Goal: Information Seeking & Learning: Learn about a topic

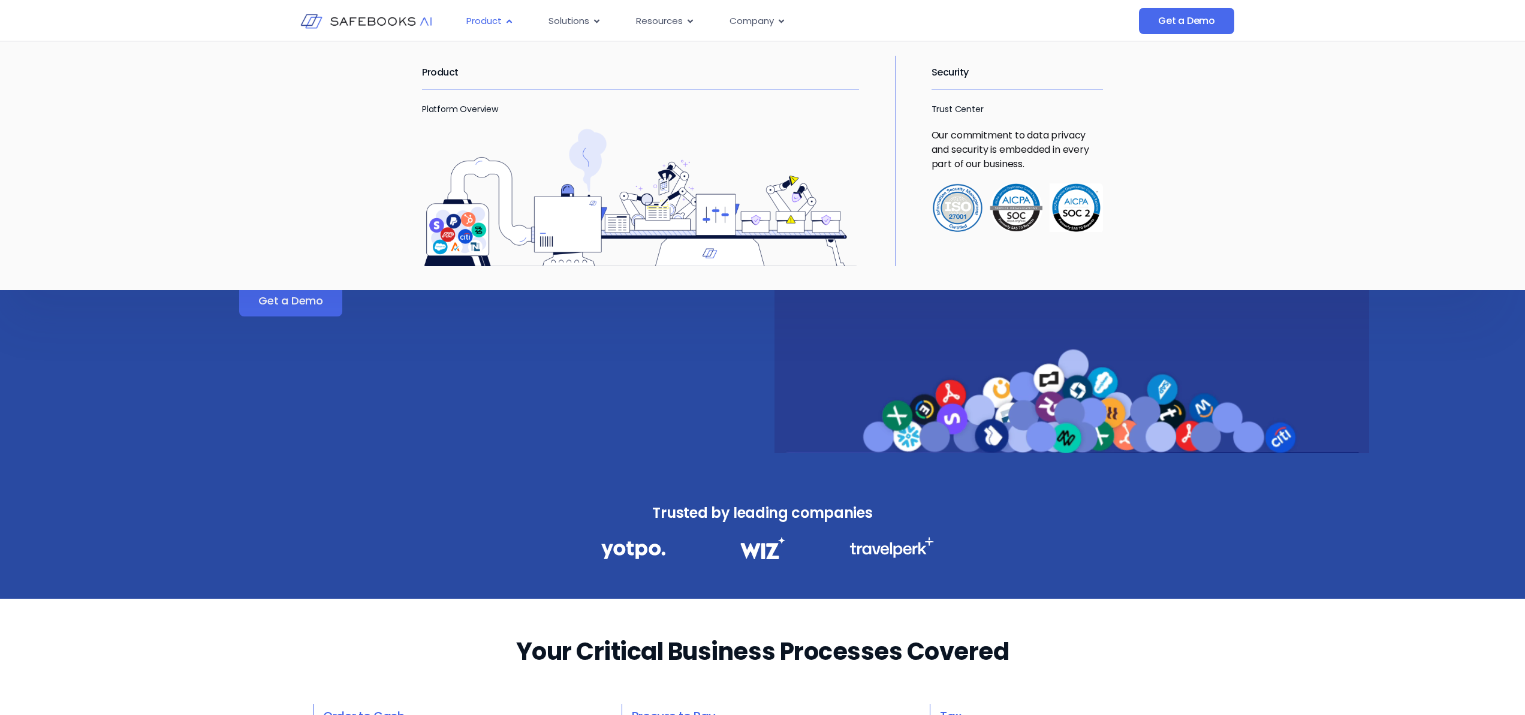
click at [507, 23] on icon "Menu" at bounding box center [509, 21] width 9 height 9
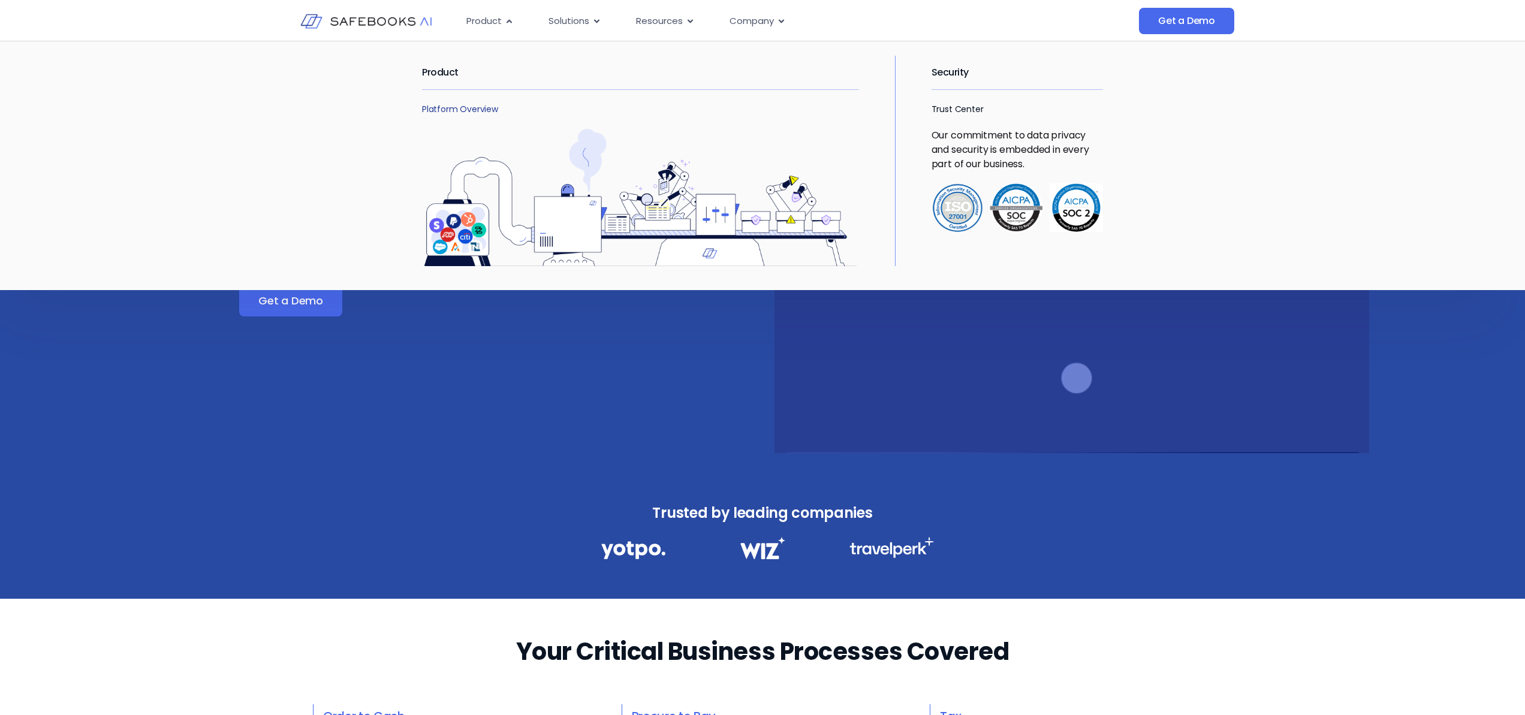
click at [457, 110] on link "Platform Overview" at bounding box center [460, 109] width 76 height 12
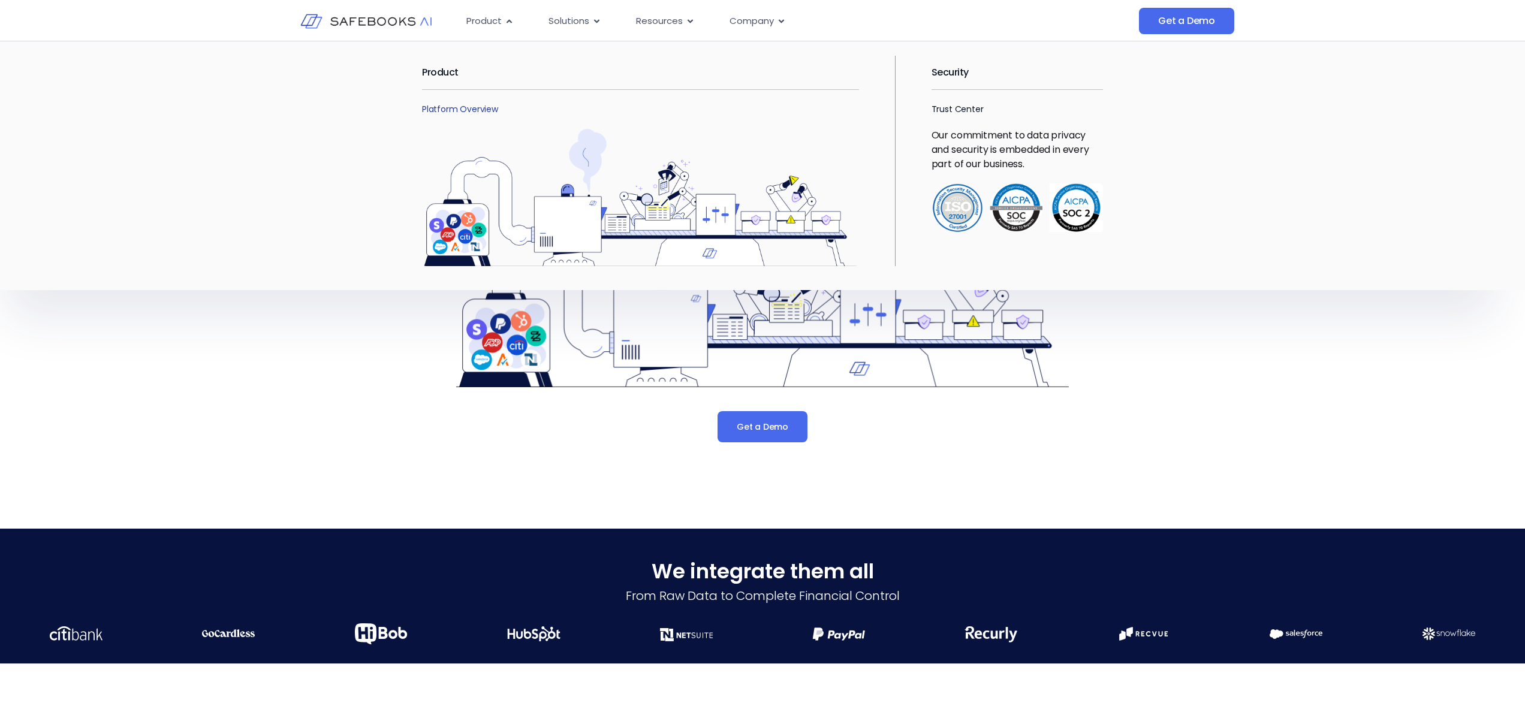
click at [474, 111] on link "Platform Overview" at bounding box center [460, 109] width 76 height 12
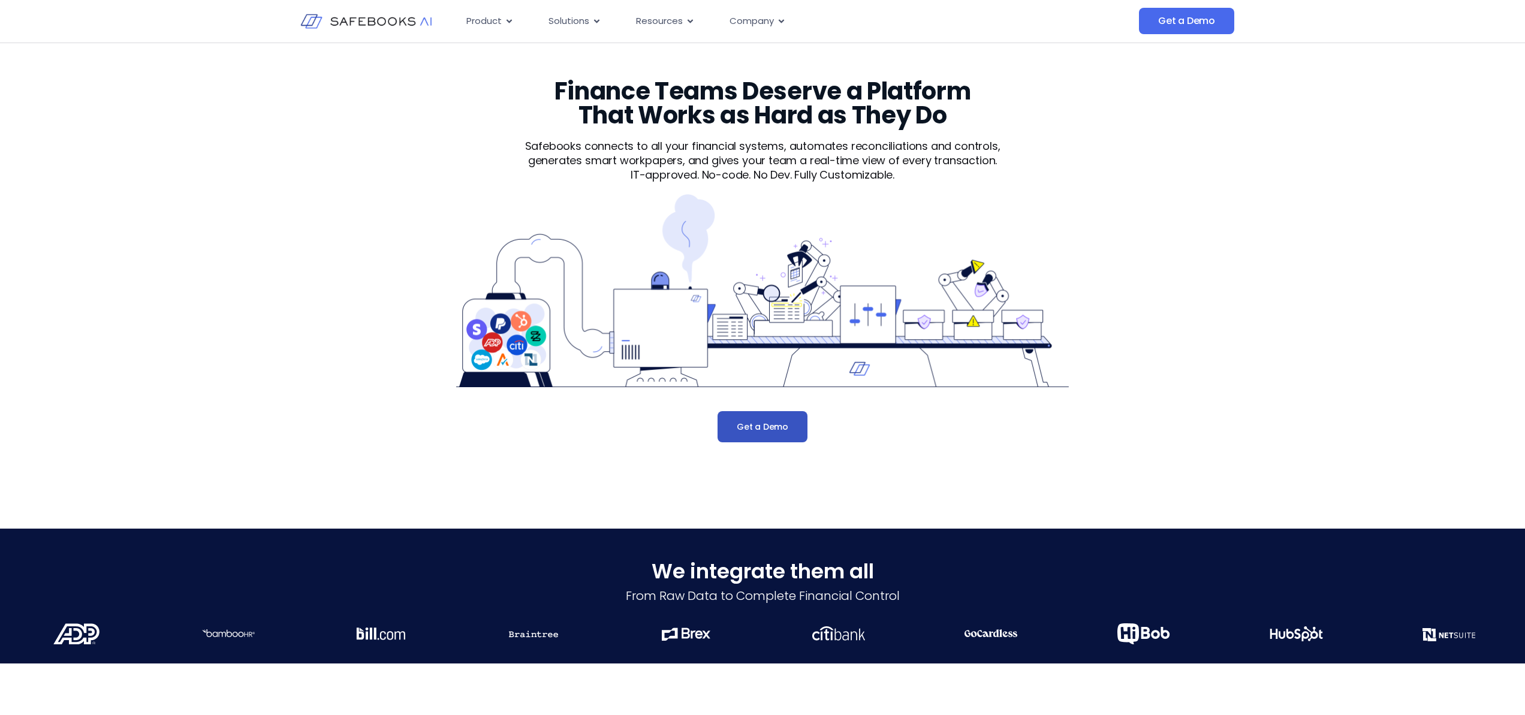
click at [762, 431] on span "Get a Demo" at bounding box center [763, 427] width 52 height 12
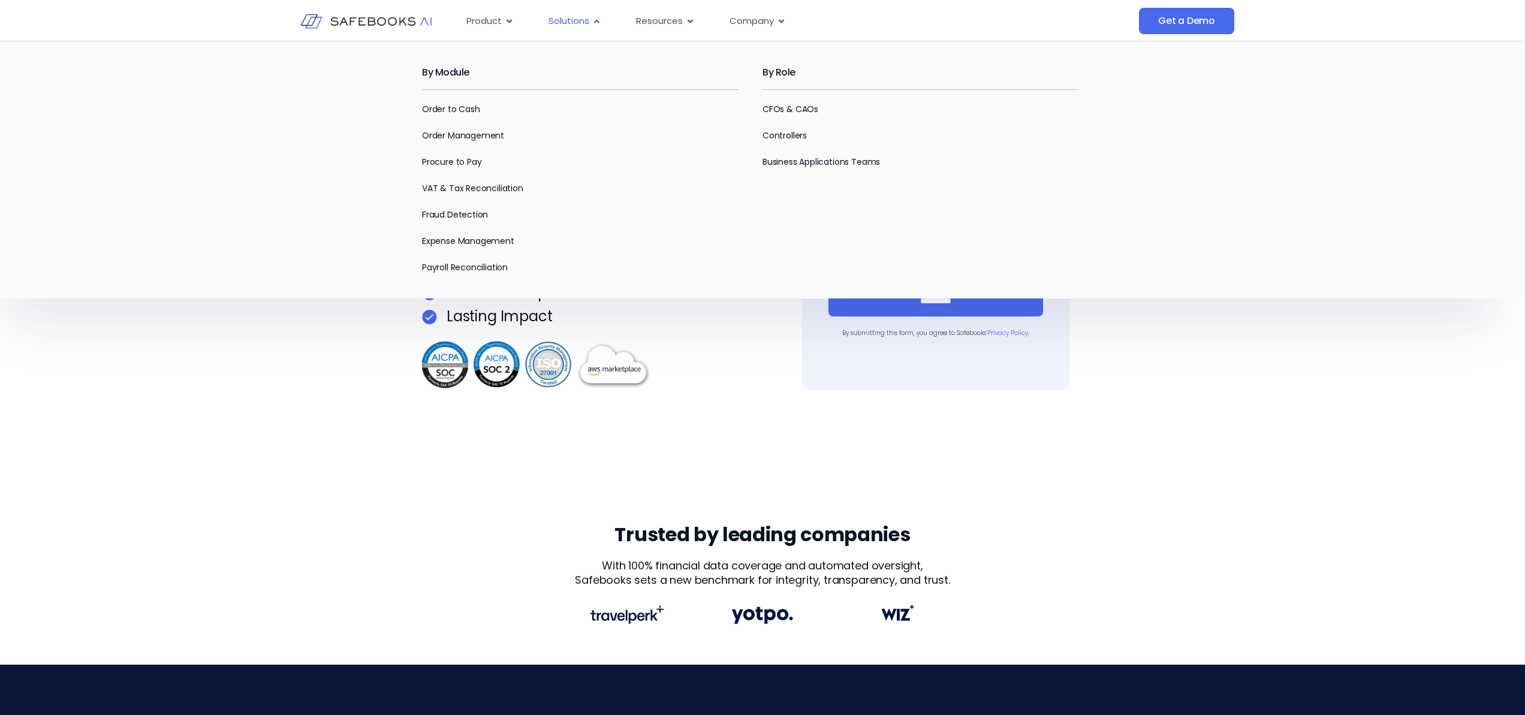
click at [592, 22] on icon "Menu" at bounding box center [596, 21] width 9 height 9
click at [604, 127] on div "By Module Order to Cash Order Management Procure to Pay VAT & Tax Reconciliatio…" at bounding box center [592, 165] width 340 height 219
click at [459, 112] on link "Order to Cash" at bounding box center [451, 109] width 58 height 12
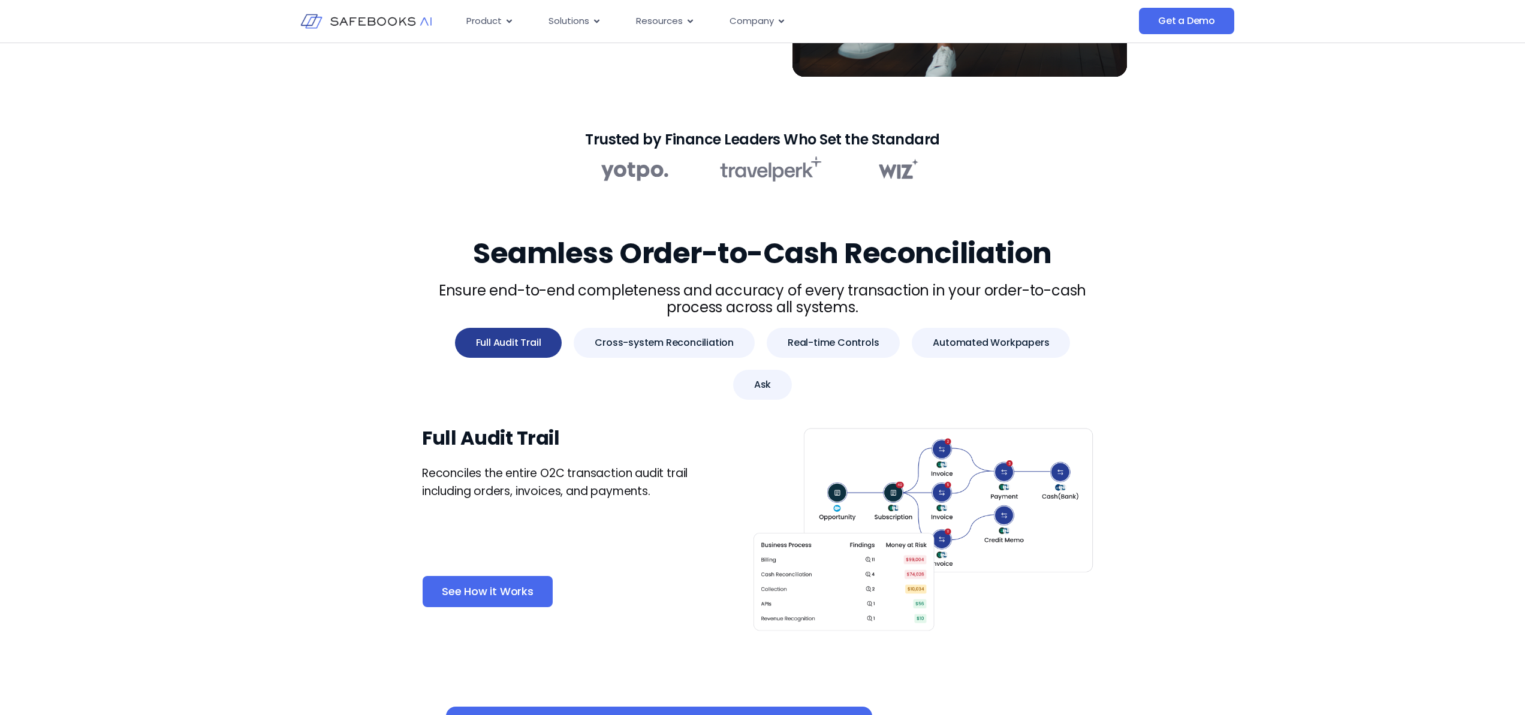
scroll to position [352, 0]
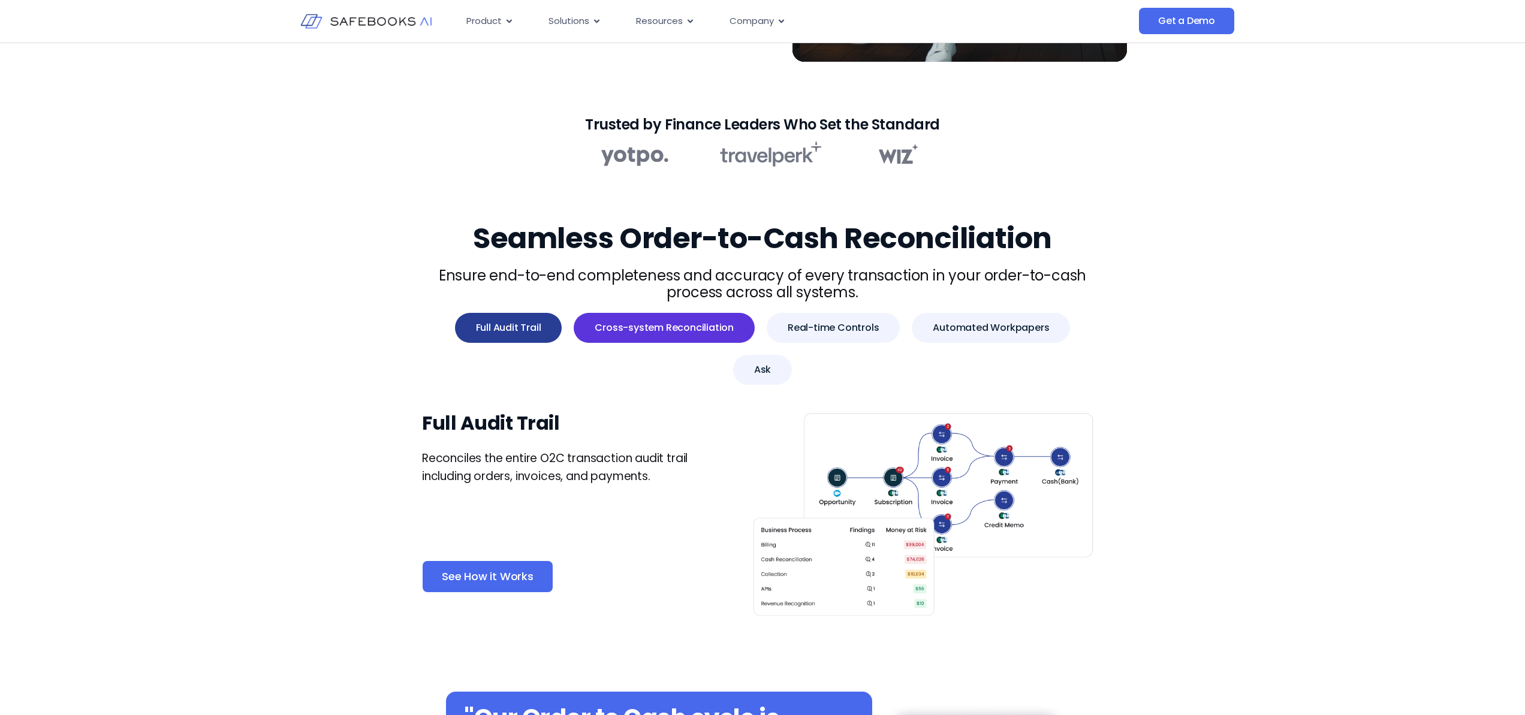
click at [646, 322] on span "Cross-system Reconciliation" at bounding box center [664, 328] width 139 height 12
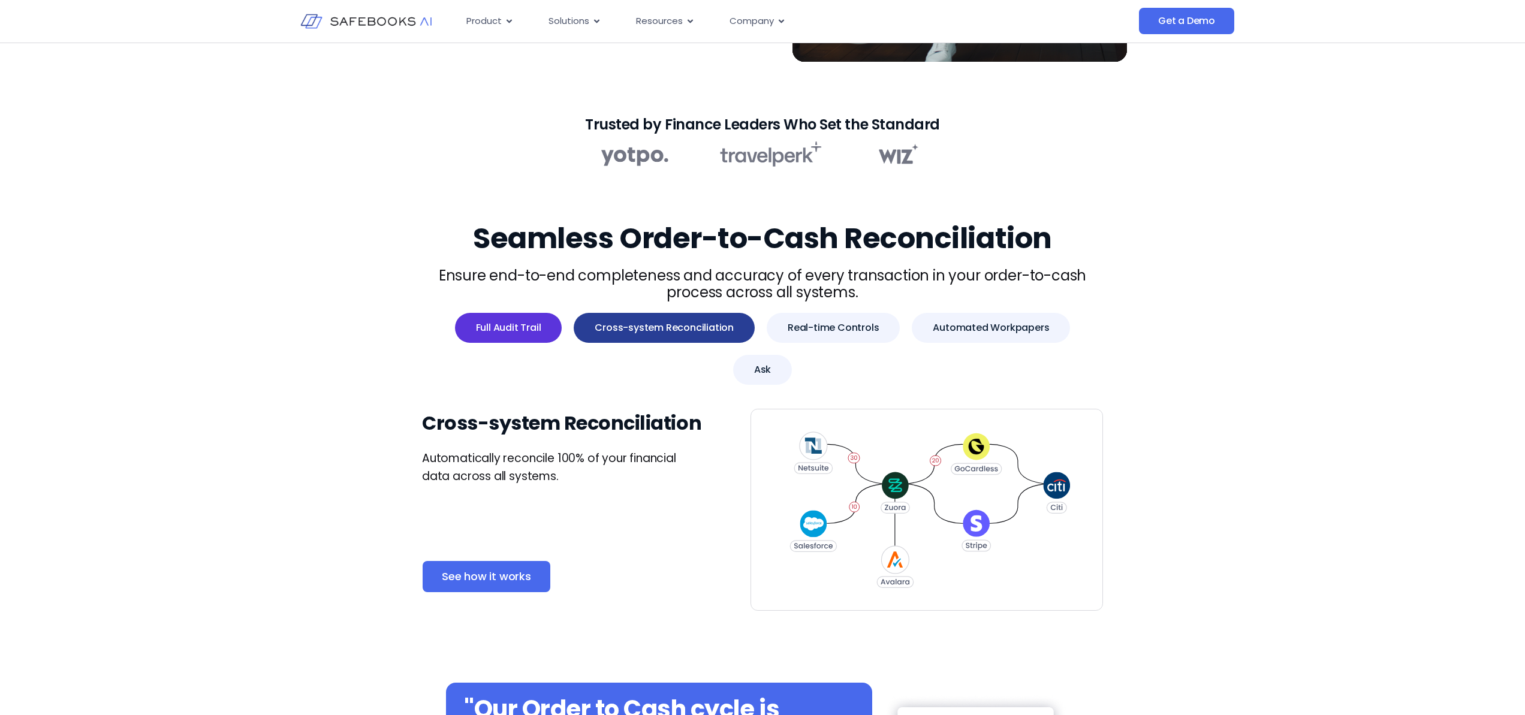
click at [486, 322] on span "Full Audit Trail" at bounding box center [508, 328] width 65 height 12
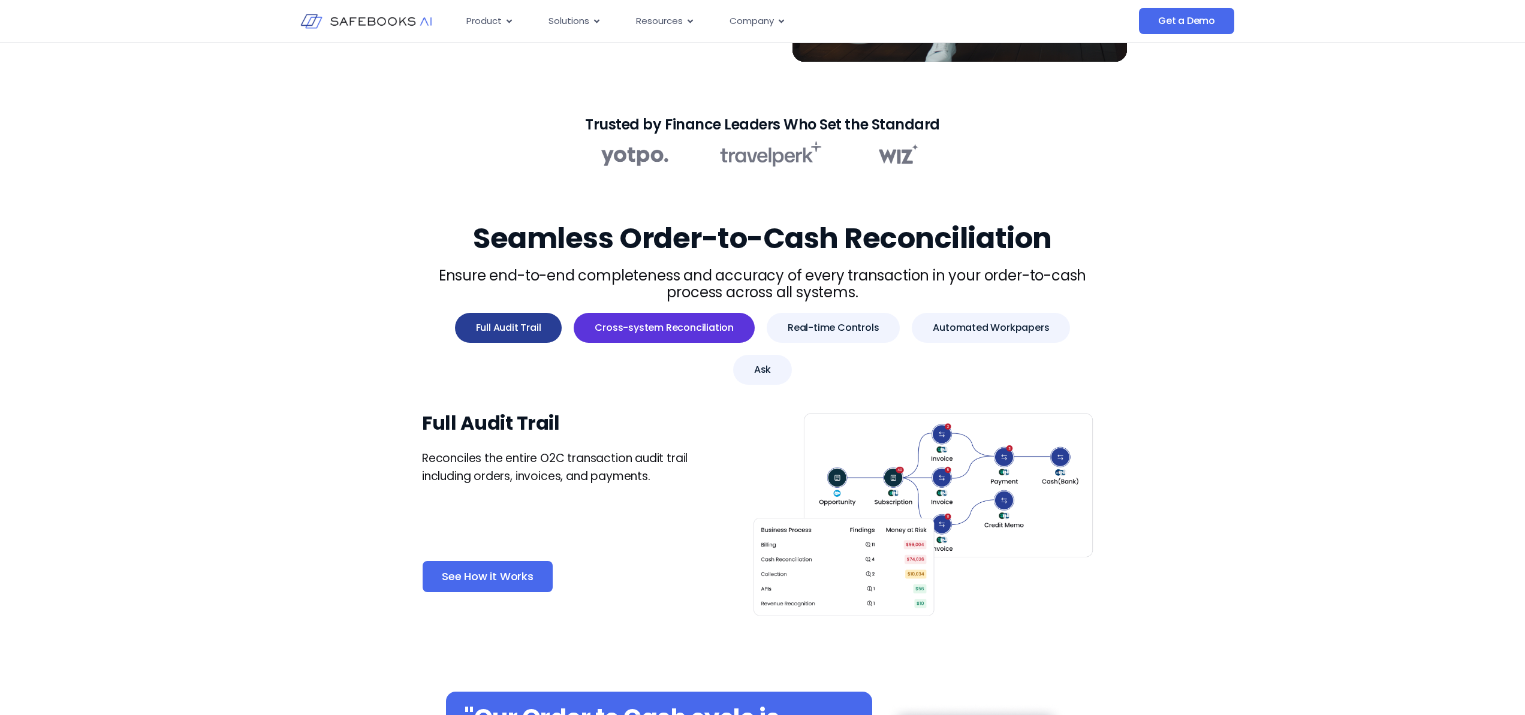
click at [680, 327] on span "Cross-system Reconciliation" at bounding box center [664, 328] width 139 height 12
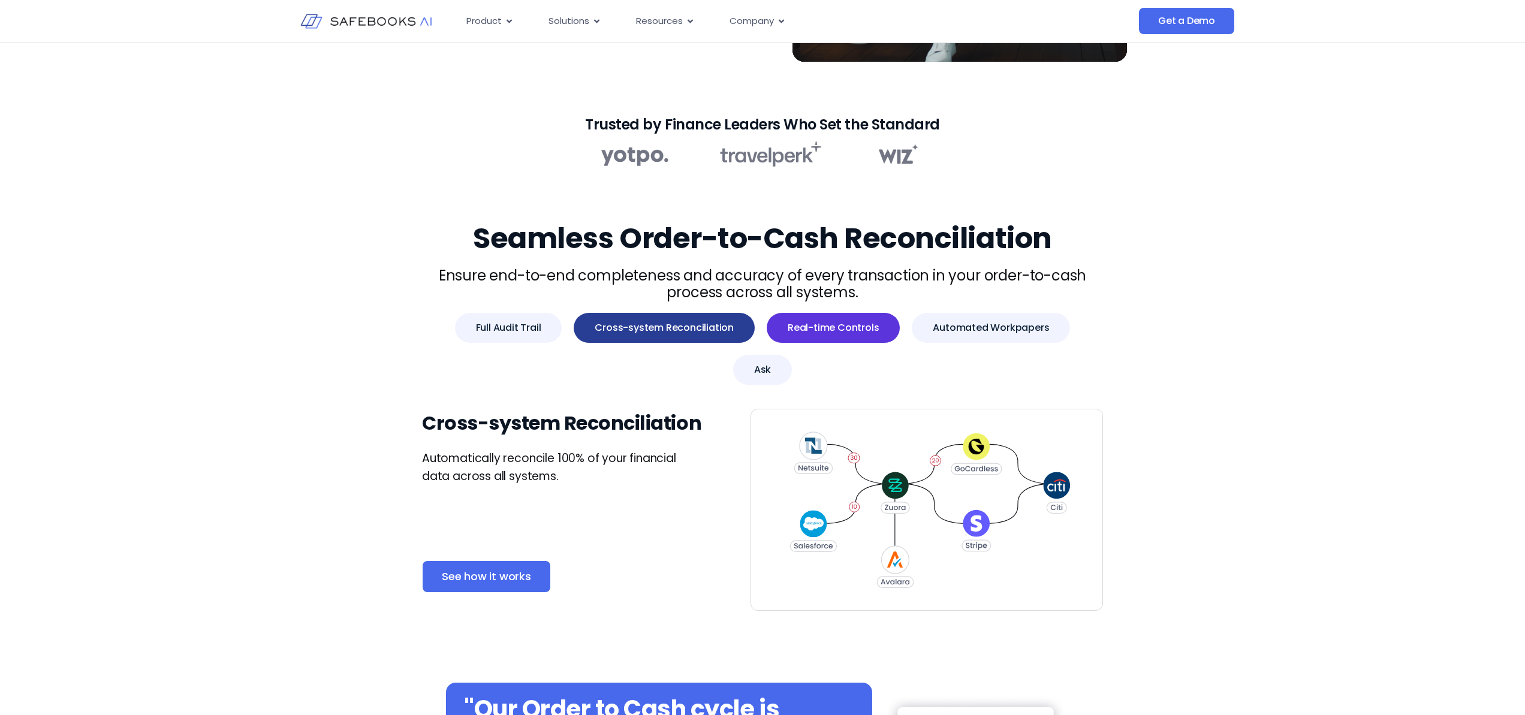
click at [792, 327] on span "Real-time Controls" at bounding box center [833, 328] width 91 height 12
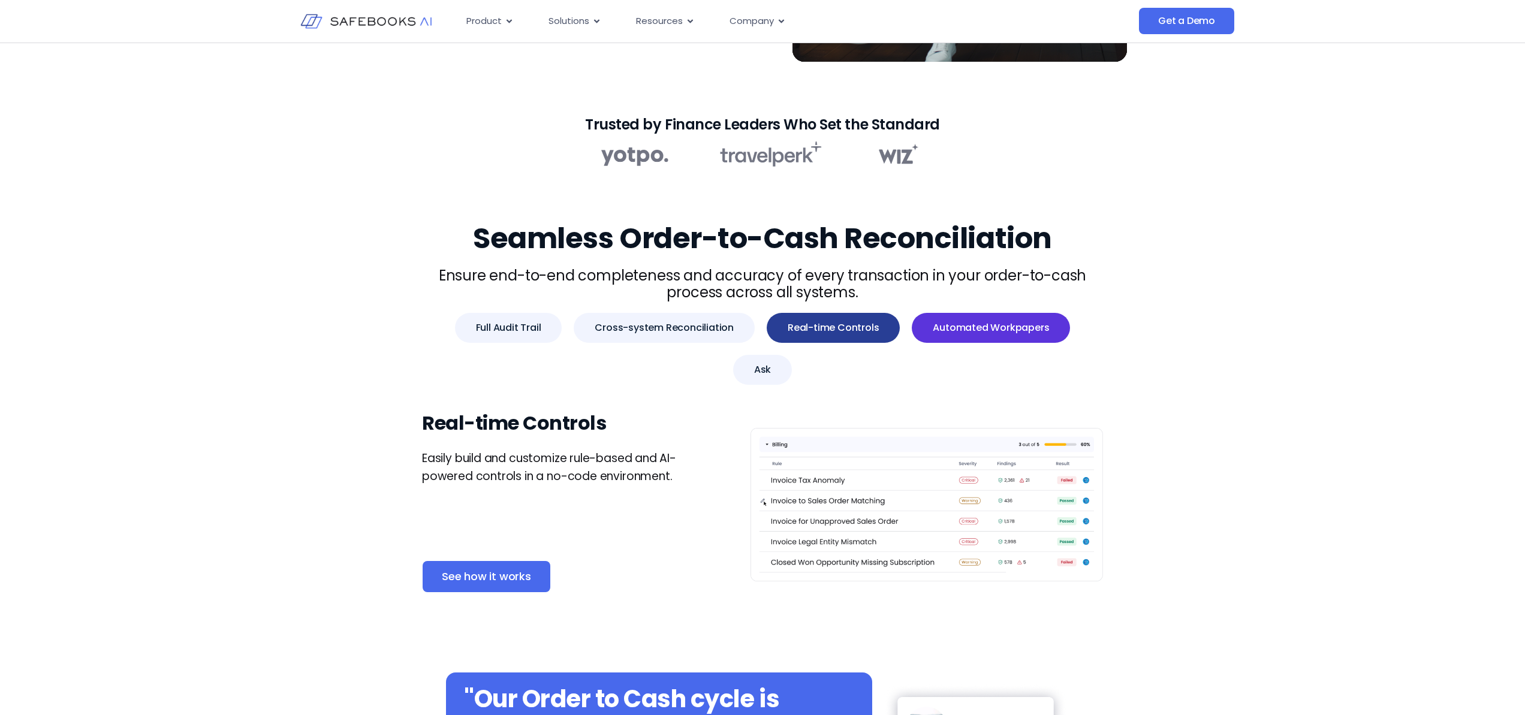
click at [936, 327] on span "Automated Workpapers" at bounding box center [991, 328] width 116 height 12
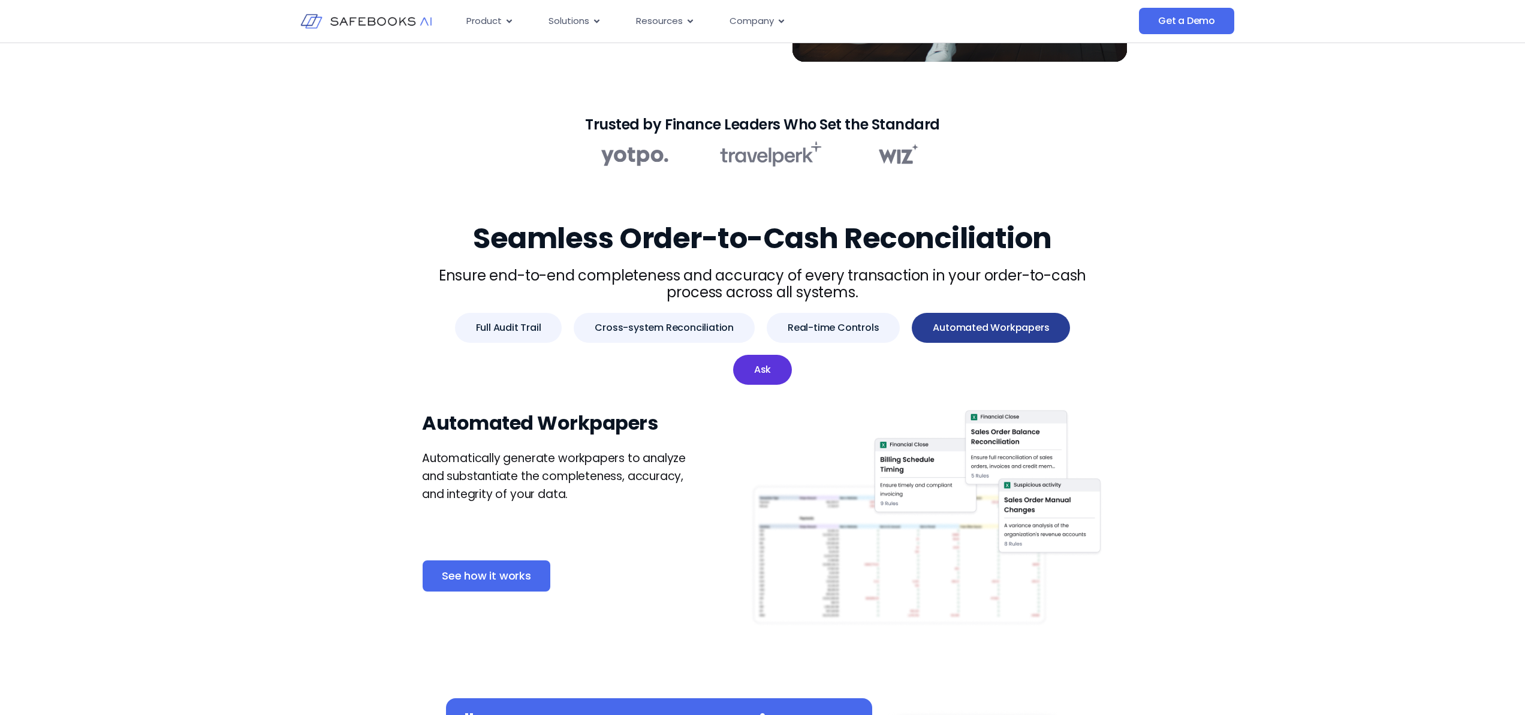
click at [792, 355] on button "Ask" at bounding box center [762, 370] width 59 height 30
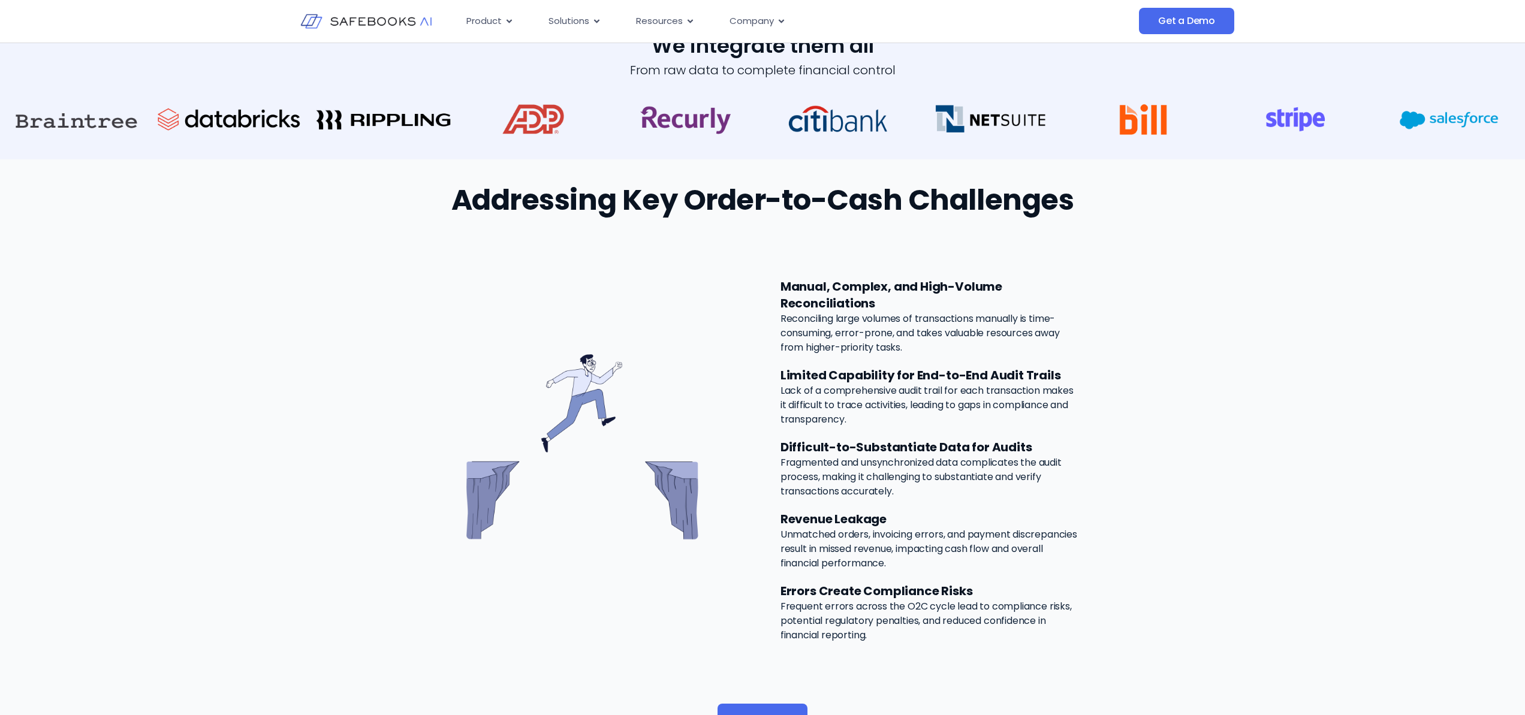
scroll to position [1709, 0]
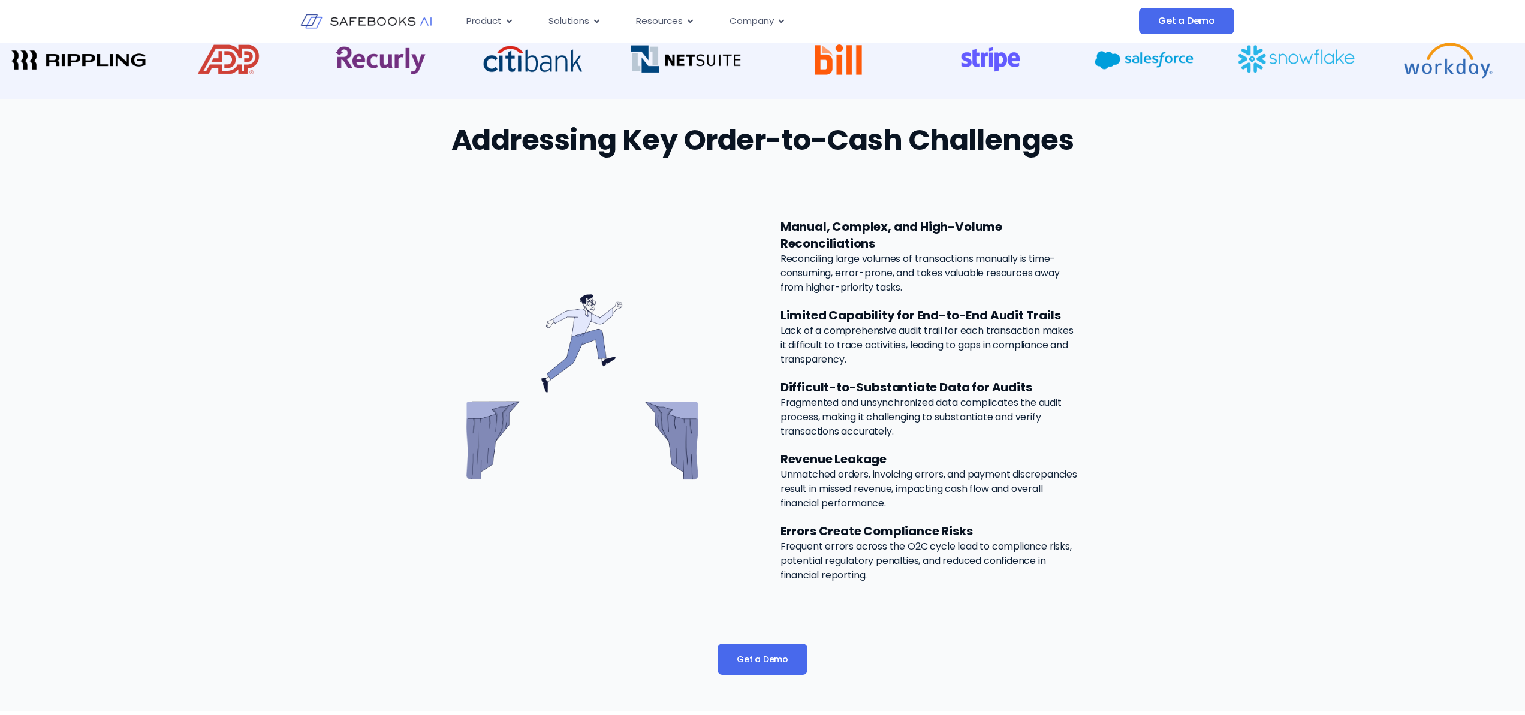
drag, startPoint x: 782, startPoint y: 415, endPoint x: 989, endPoint y: 454, distance: 211.0
click at [989, 454] on div "Revenue Leakage Unmatched orders, invoicing errors, and payment discrepancies r…" at bounding box center [928, 481] width 297 height 60
click at [967, 451] on h4 "Revenue Leakage" at bounding box center [928, 459] width 297 height 17
